Goal: Transaction & Acquisition: Purchase product/service

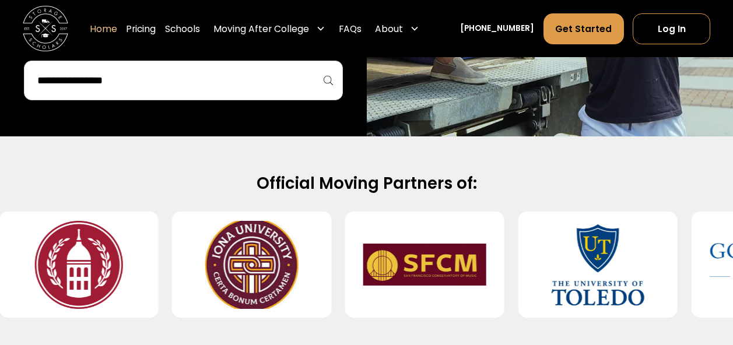
scroll to position [325, 0]
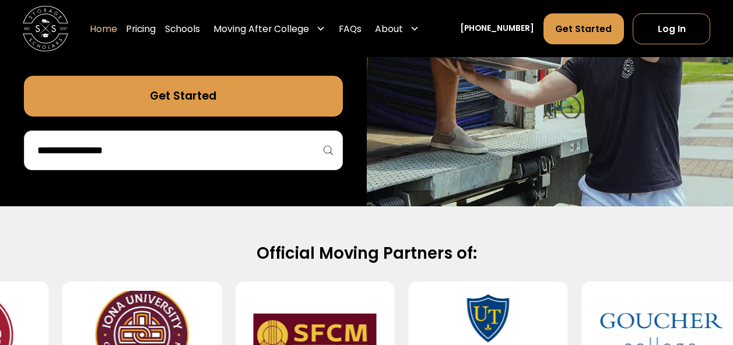
click at [239, 151] on input "search" at bounding box center [183, 151] width 294 height 20
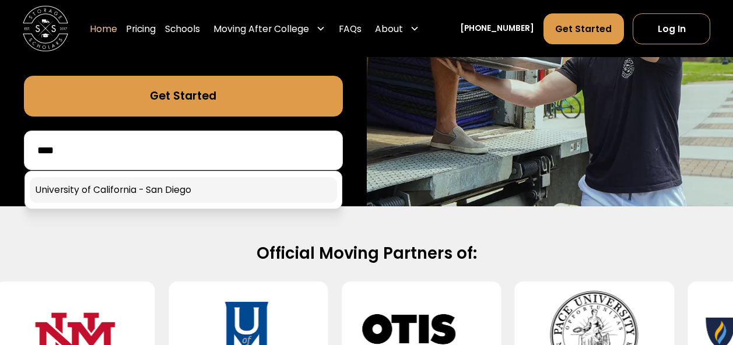
type input "****"
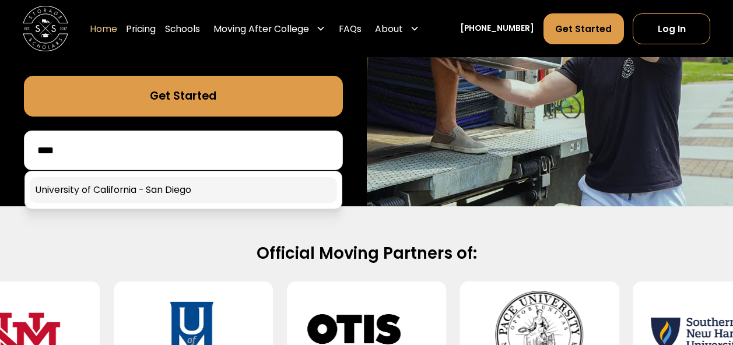
click at [202, 186] on link at bounding box center [183, 190] width 307 height 26
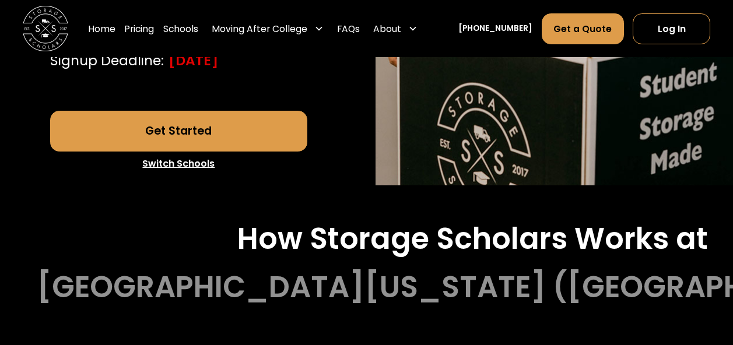
scroll to position [415, 0]
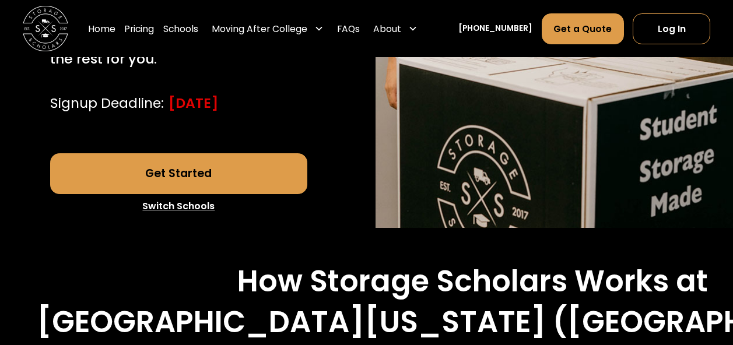
click at [263, 173] on link "Get Started" at bounding box center [178, 173] width 257 height 41
